Goal: Transaction & Acquisition: Book appointment/travel/reservation

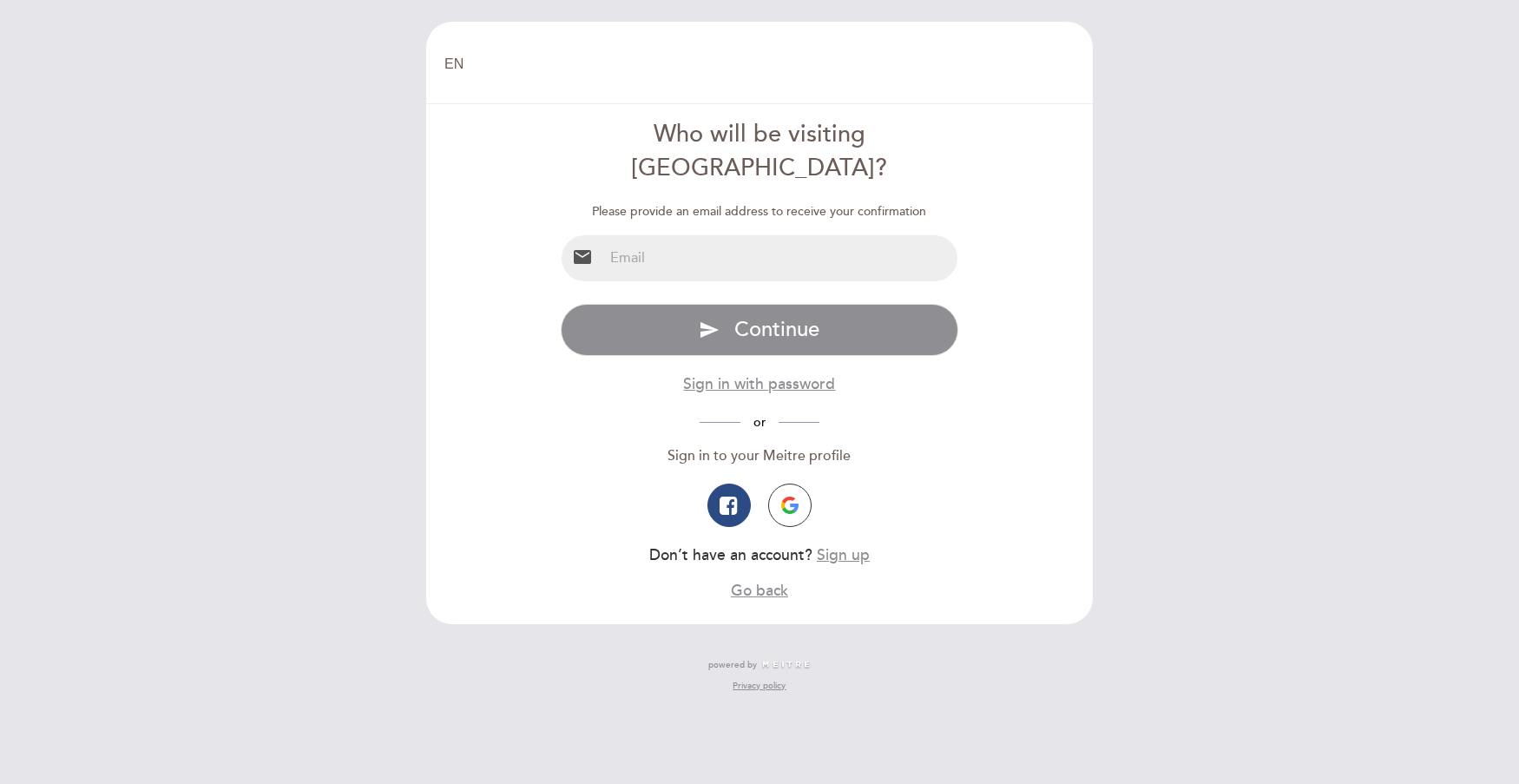
click at [817, 484] on div at bounding box center [760, 505] width 399 height 44
click at [784, 497] on img "button" at bounding box center [790, 505] width 18 height 18
click at [792, 497] on img "button" at bounding box center [790, 505] width 18 height 18
